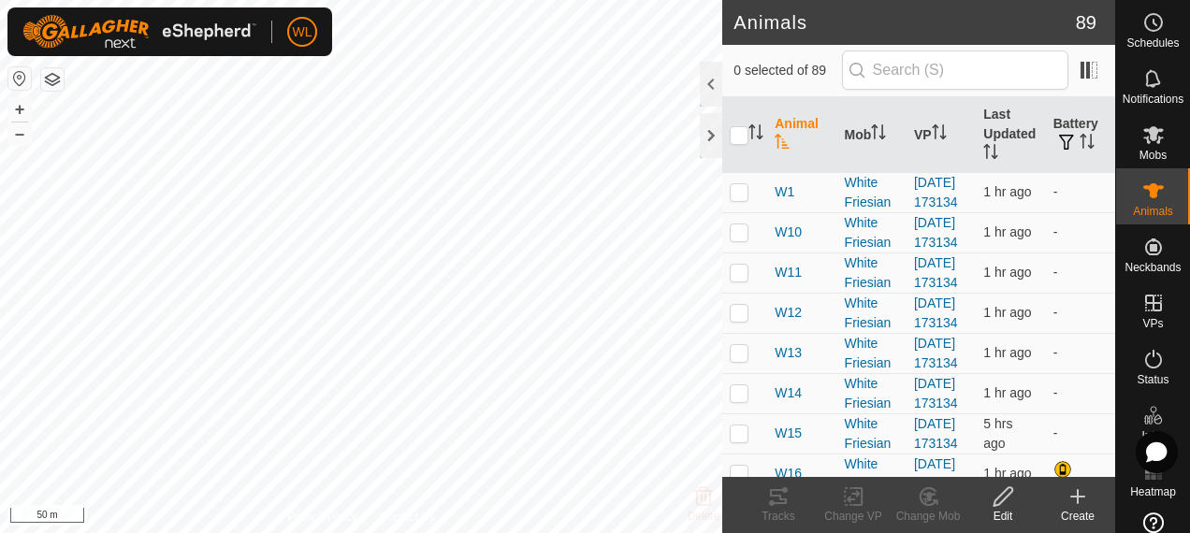
click at [1087, 500] on icon at bounding box center [1078, 497] width 22 height 22
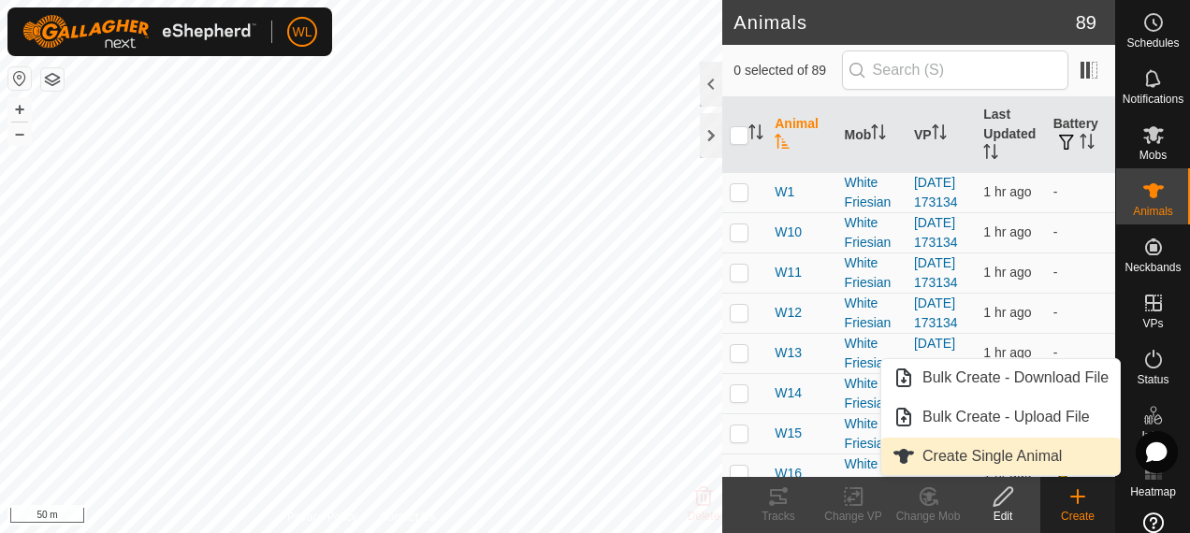
click at [1078, 503] on icon at bounding box center [1078, 496] width 0 height 13
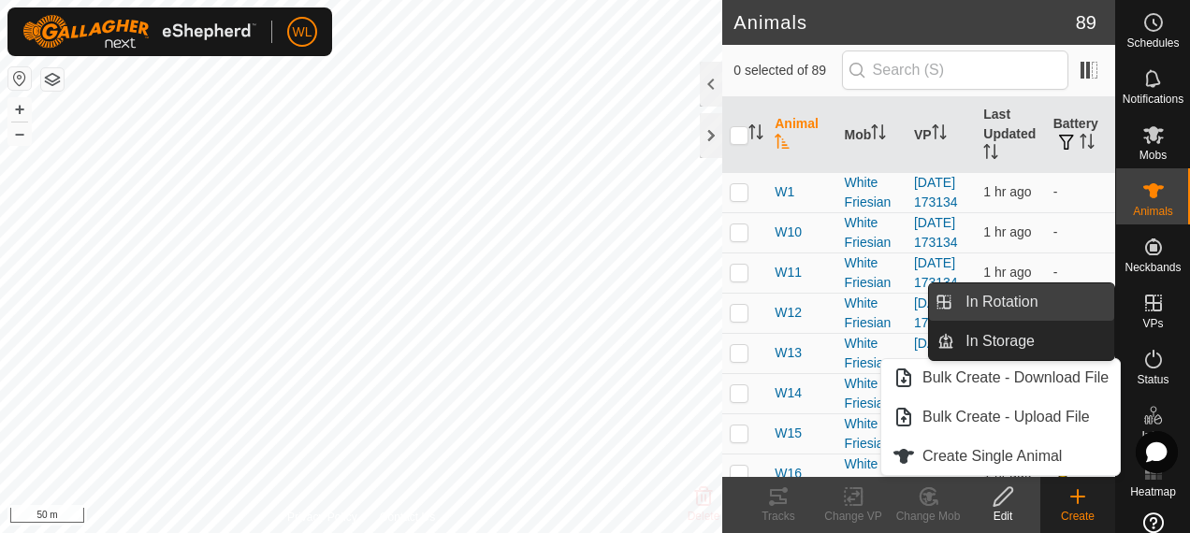
click at [1041, 292] on link "In Rotation" at bounding box center [1035, 302] width 160 height 37
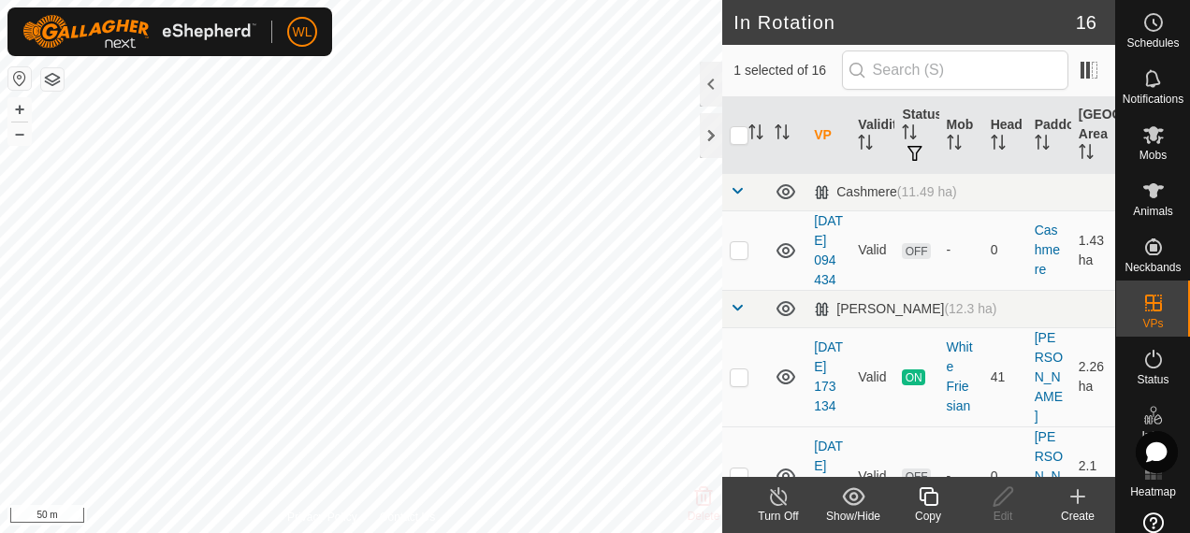
click at [1072, 511] on div "Create" at bounding box center [1078, 516] width 75 height 17
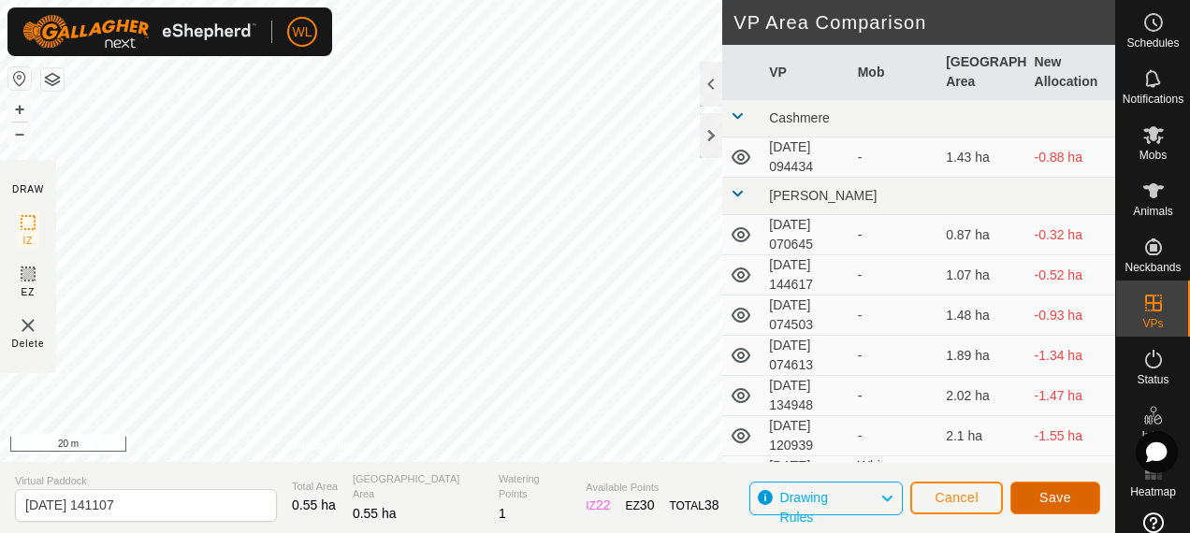
click at [1062, 500] on span "Save" at bounding box center [1056, 497] width 32 height 15
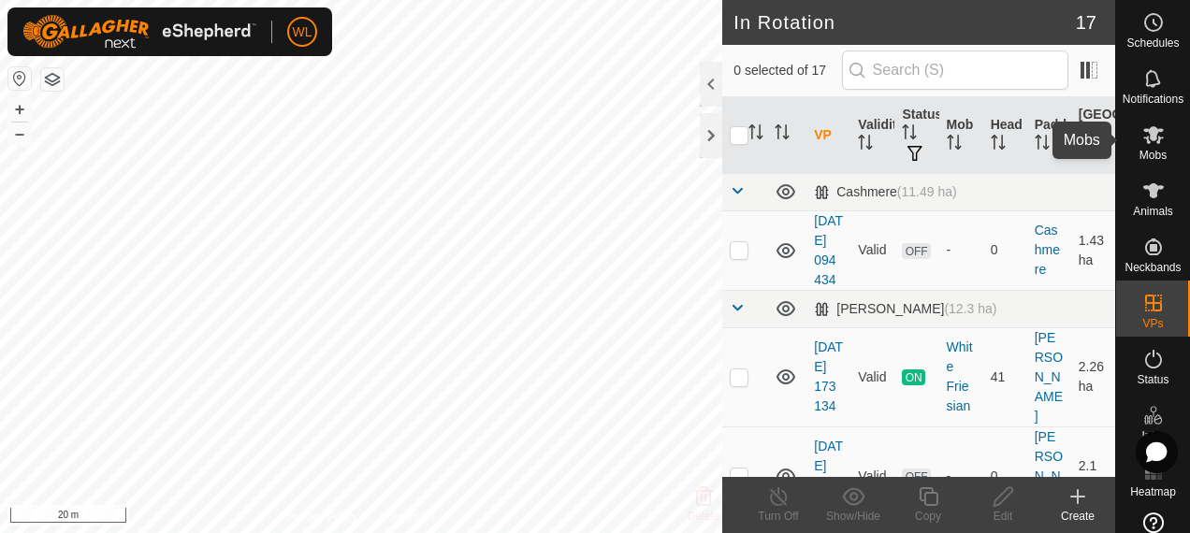
click at [1143, 133] on icon at bounding box center [1154, 135] width 22 height 22
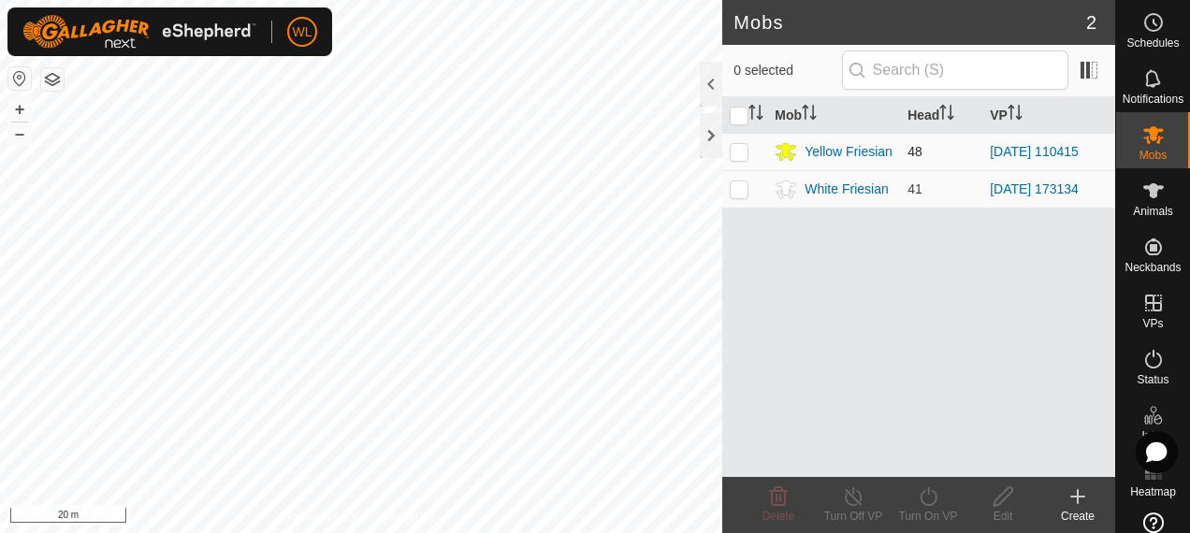
click at [742, 144] on p-checkbox at bounding box center [739, 151] width 19 height 15
checkbox input "true"
click at [940, 505] on icon at bounding box center [928, 497] width 23 height 22
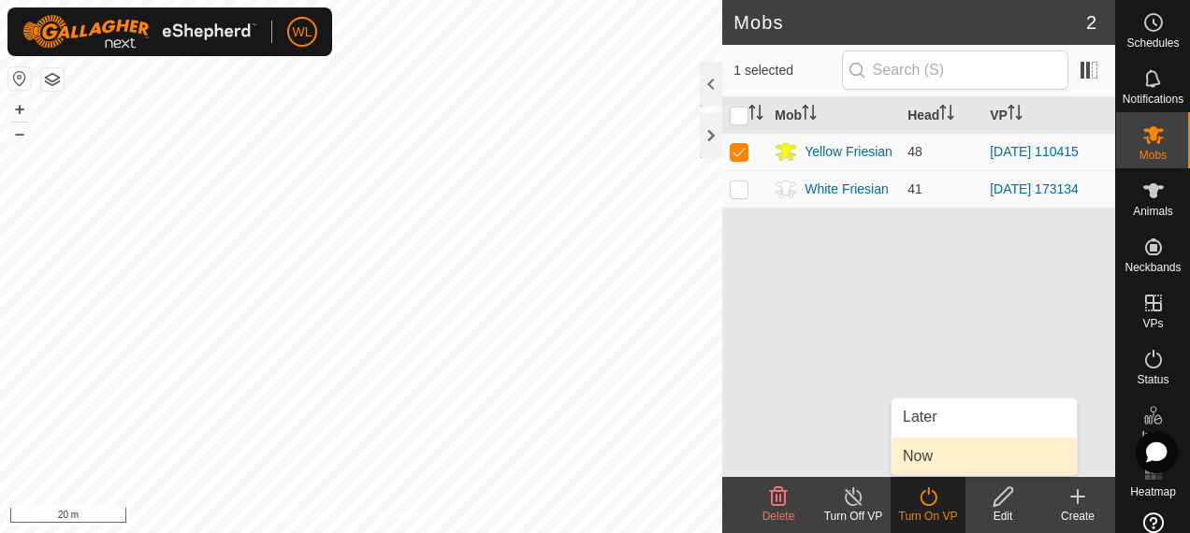
click at [941, 451] on link "Now" at bounding box center [984, 456] width 185 height 37
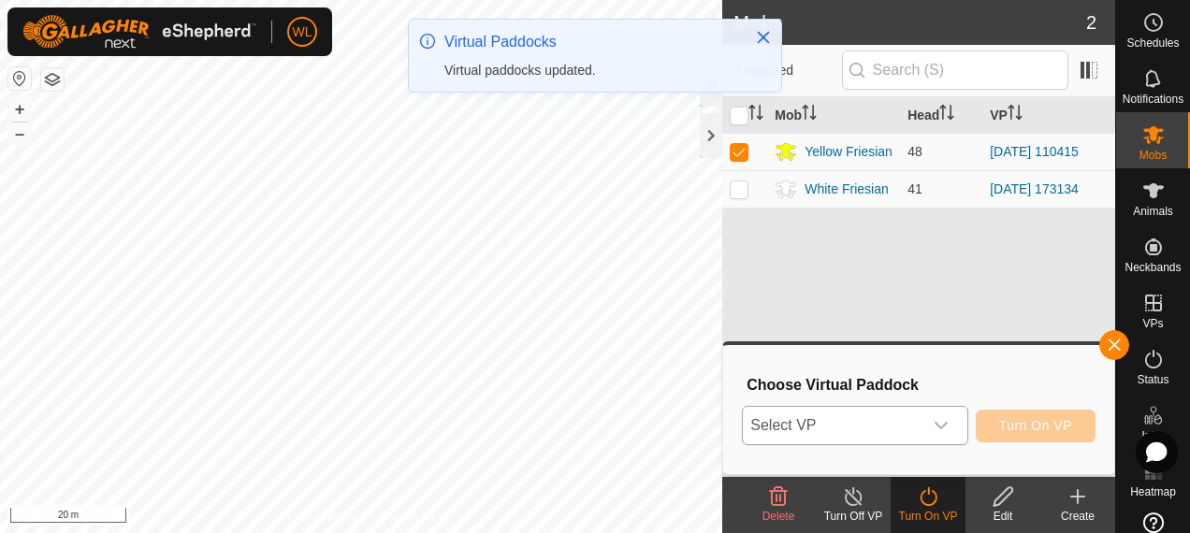
click at [941, 434] on div "dropdown trigger" at bounding box center [941, 425] width 37 height 37
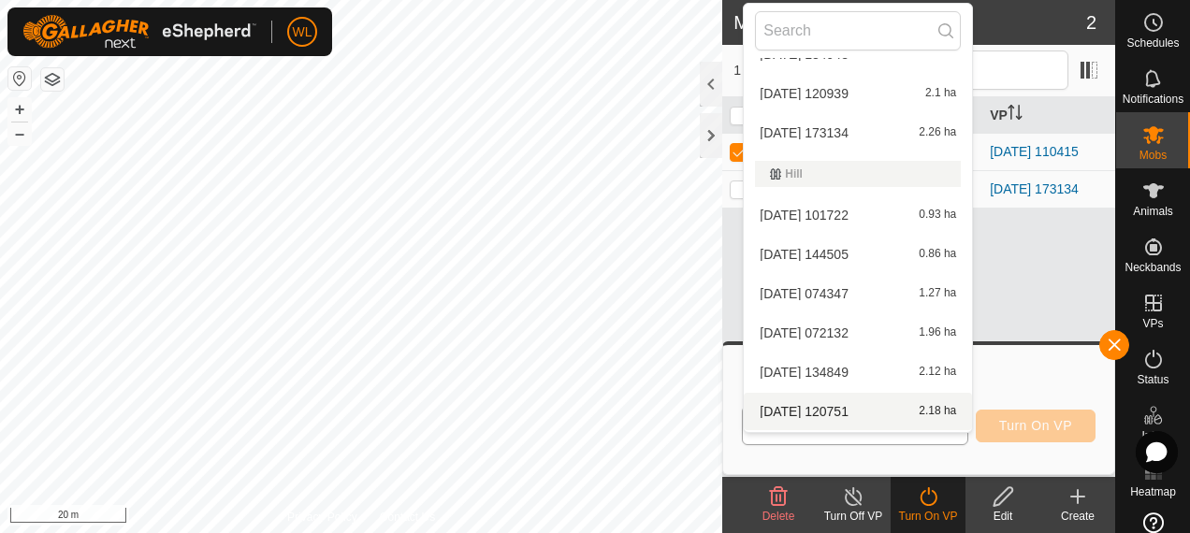
scroll to position [421, 0]
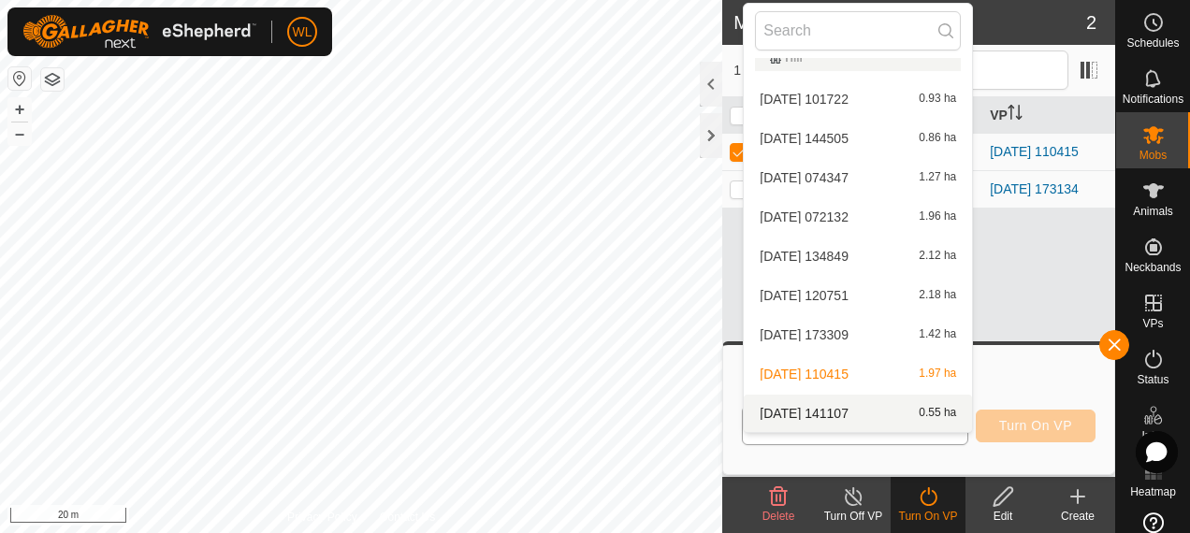
click at [851, 402] on li "[DATE] [DATE] 0.55 ha" at bounding box center [858, 413] width 228 height 37
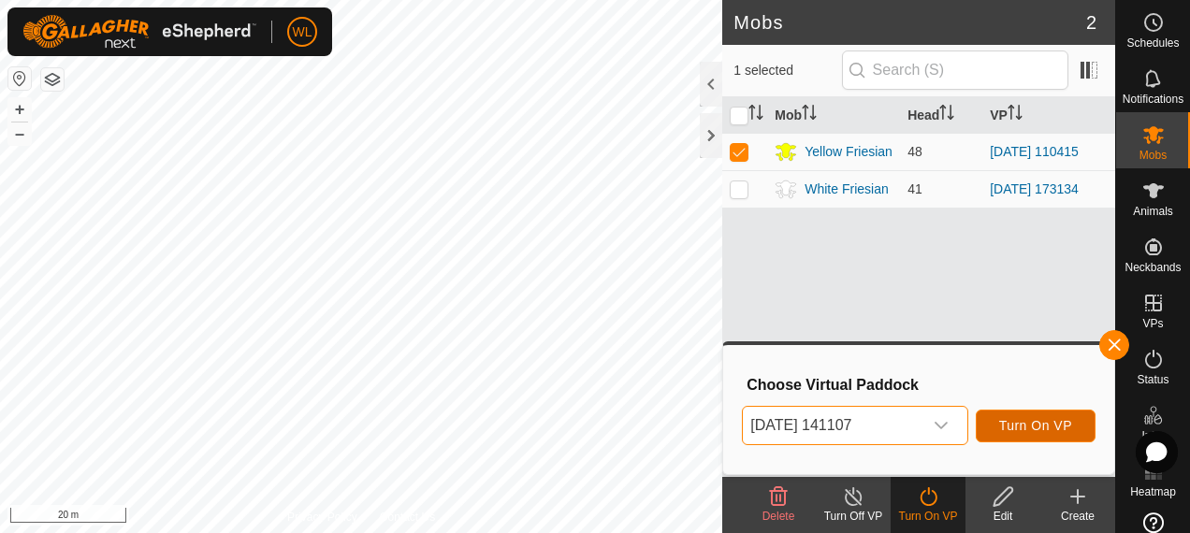
click at [1029, 431] on span "Turn On VP" at bounding box center [1035, 425] width 73 height 15
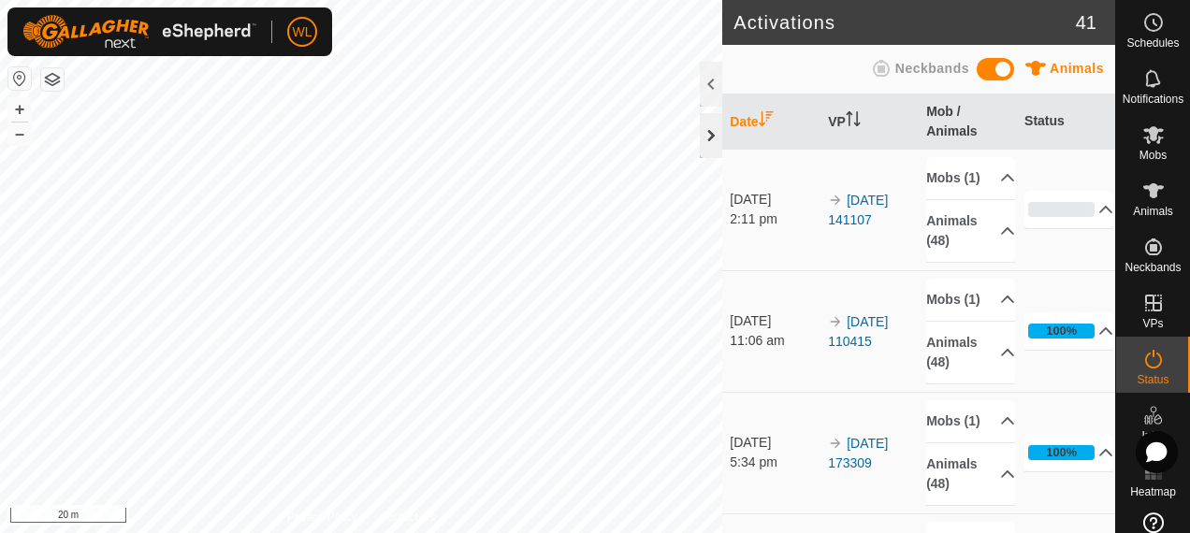
click at [708, 126] on div at bounding box center [711, 135] width 22 height 45
